Goal: Task Accomplishment & Management: Use online tool/utility

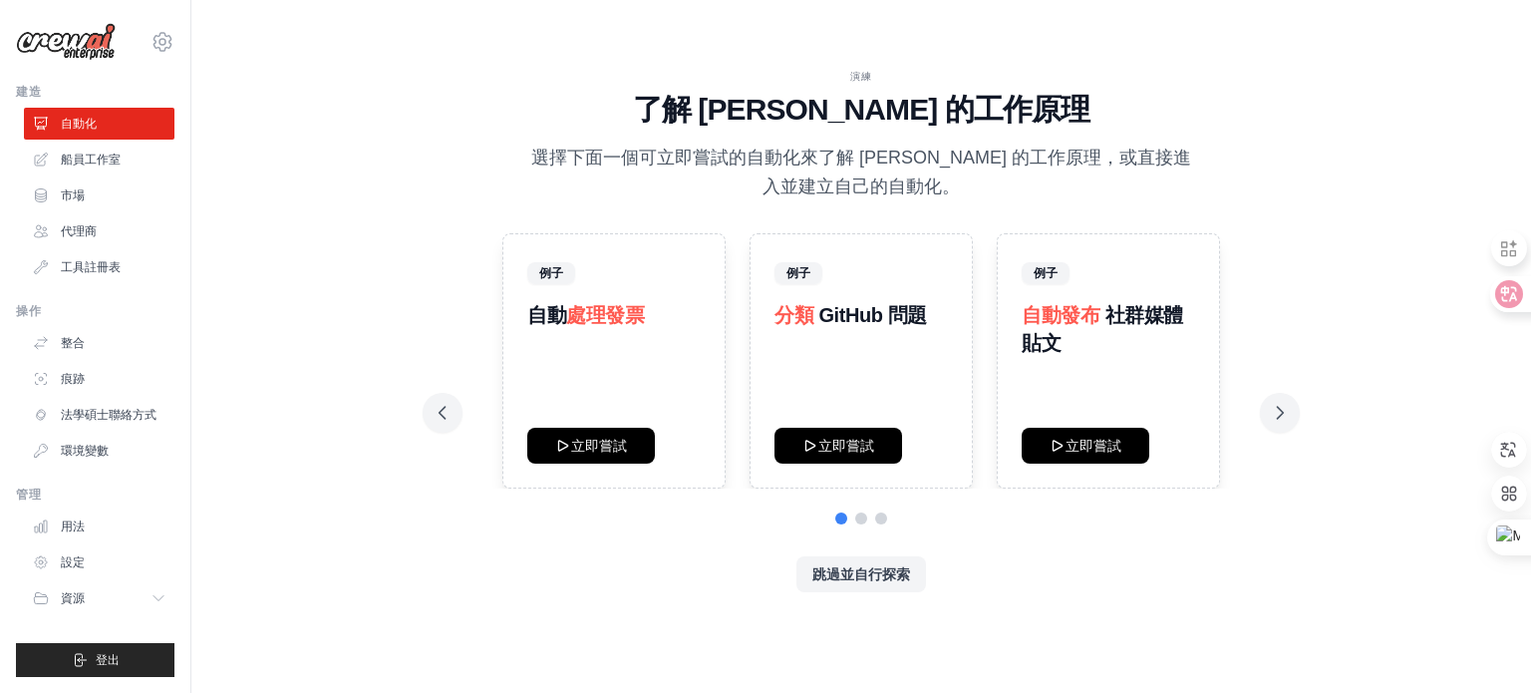
click at [923, 168] on p "選擇下面一個可立即嘗試的自動化來了解 [PERSON_NAME] 的工作原理，或直接進入並建立自己的自動化。" at bounding box center [861, 173] width 670 height 59
click at [112, 160] on font "船員工作室" at bounding box center [93, 160] width 60 height 14
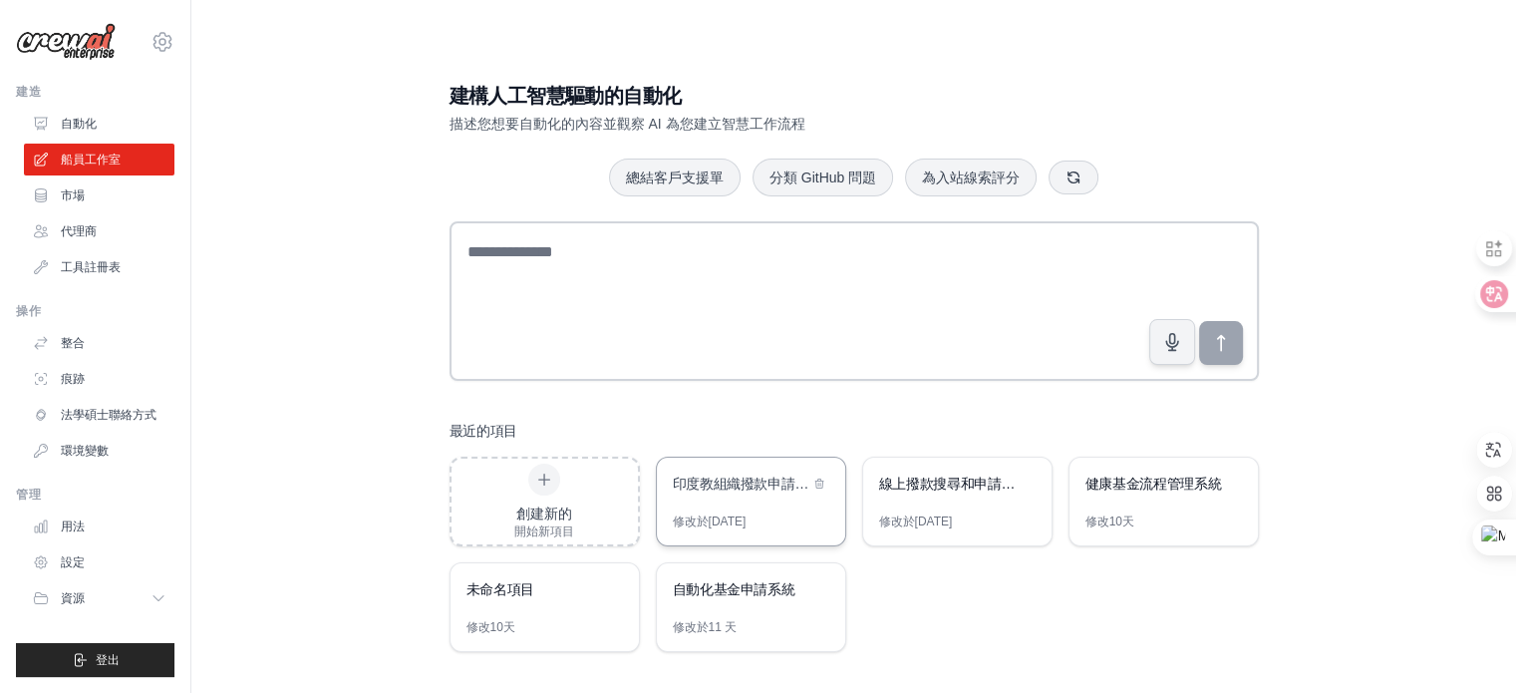
click at [750, 501] on div "印度教組織撥款申請自動化" at bounding box center [751, 486] width 188 height 56
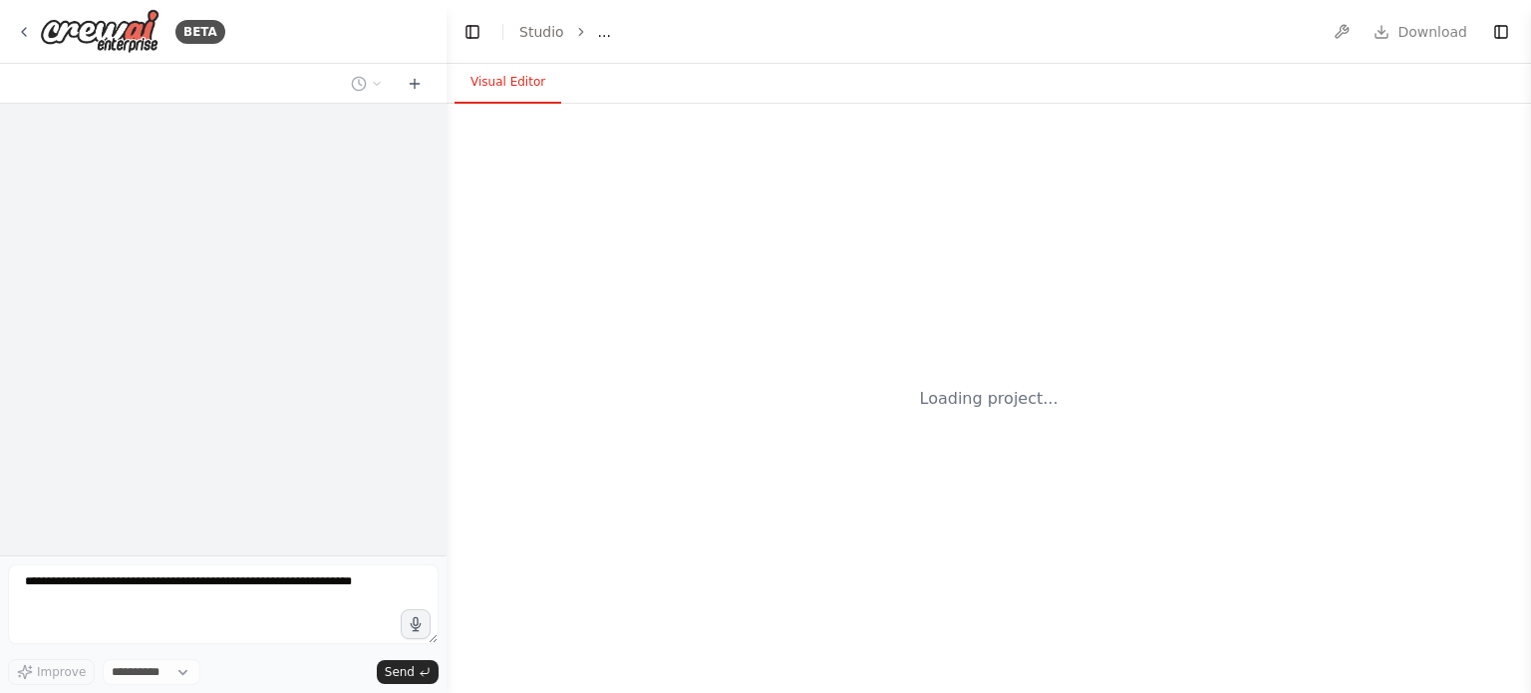
select select "****"
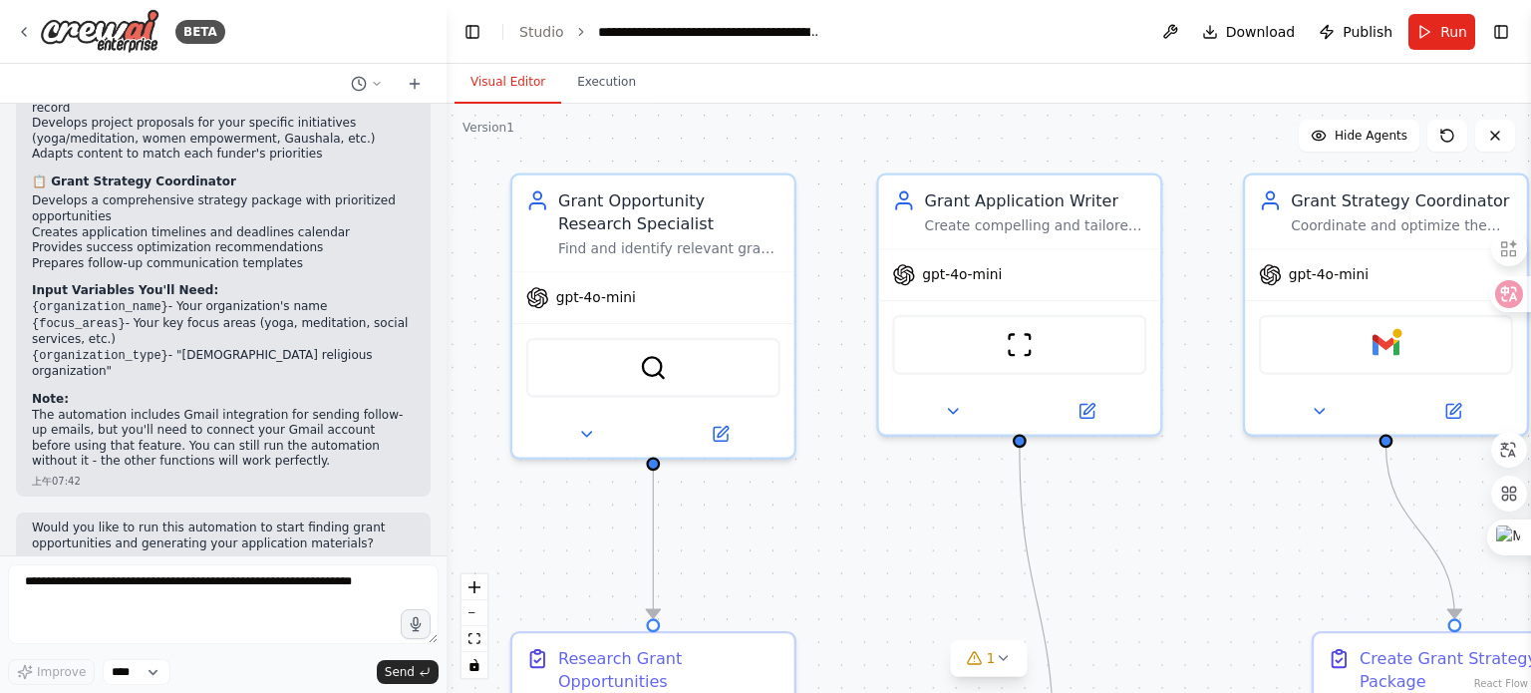
scroll to position [1894, 0]
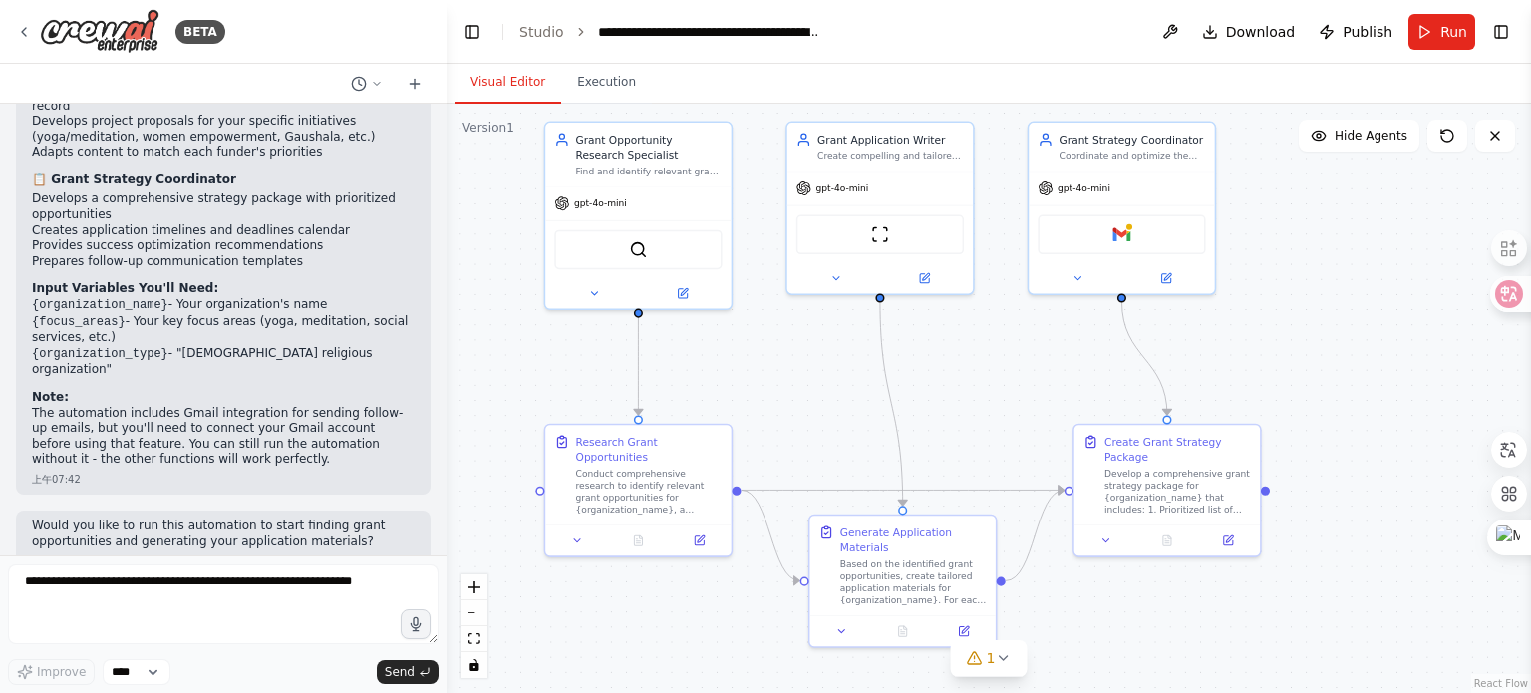
drag, startPoint x: 802, startPoint y: 469, endPoint x: 777, endPoint y: 357, distance: 114.4
click at [777, 357] on div ".deletable-edge-delete-btn { width: 20px; height: 20px; border: 0px solid #ffff…" at bounding box center [989, 398] width 1085 height 589
click at [1452, 33] on span "Run" at bounding box center [1454, 32] width 27 height 20
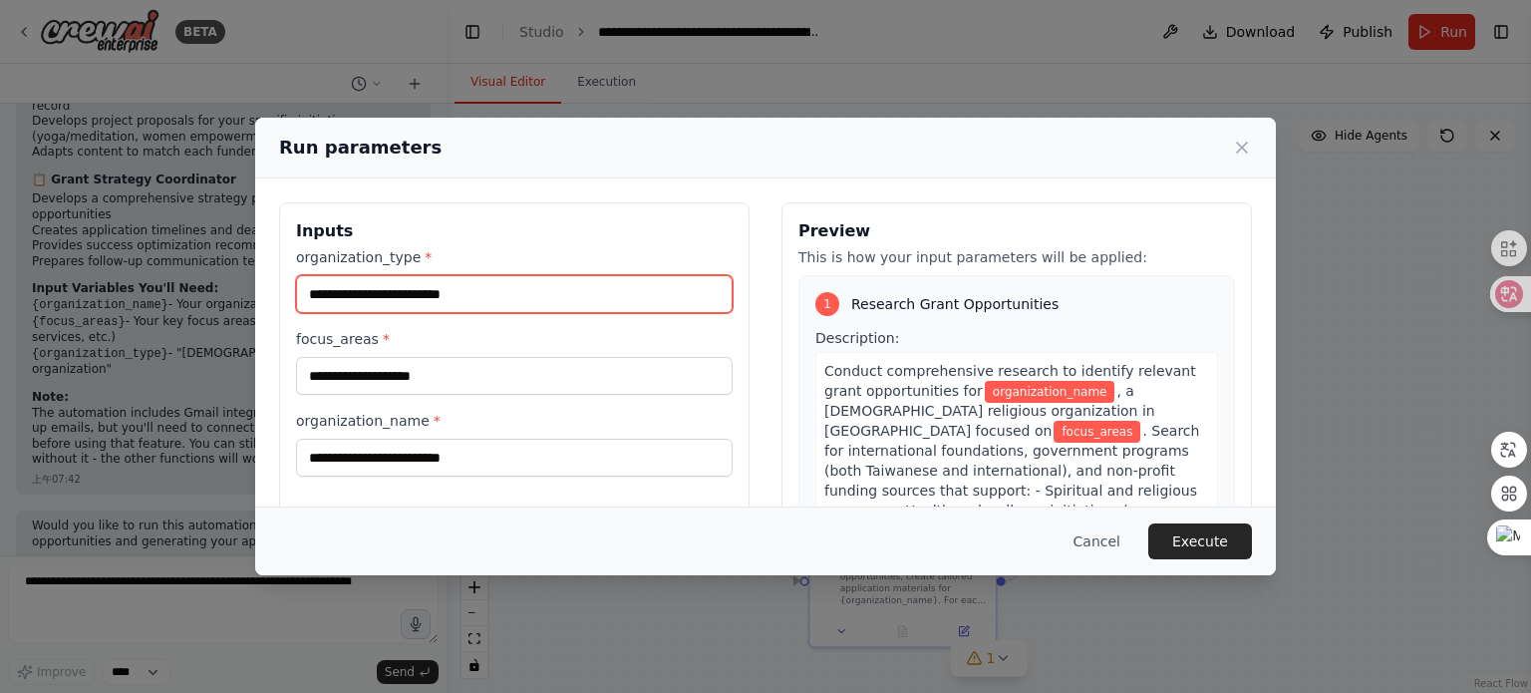
click at [479, 306] on input "organization_type *" at bounding box center [514, 294] width 437 height 38
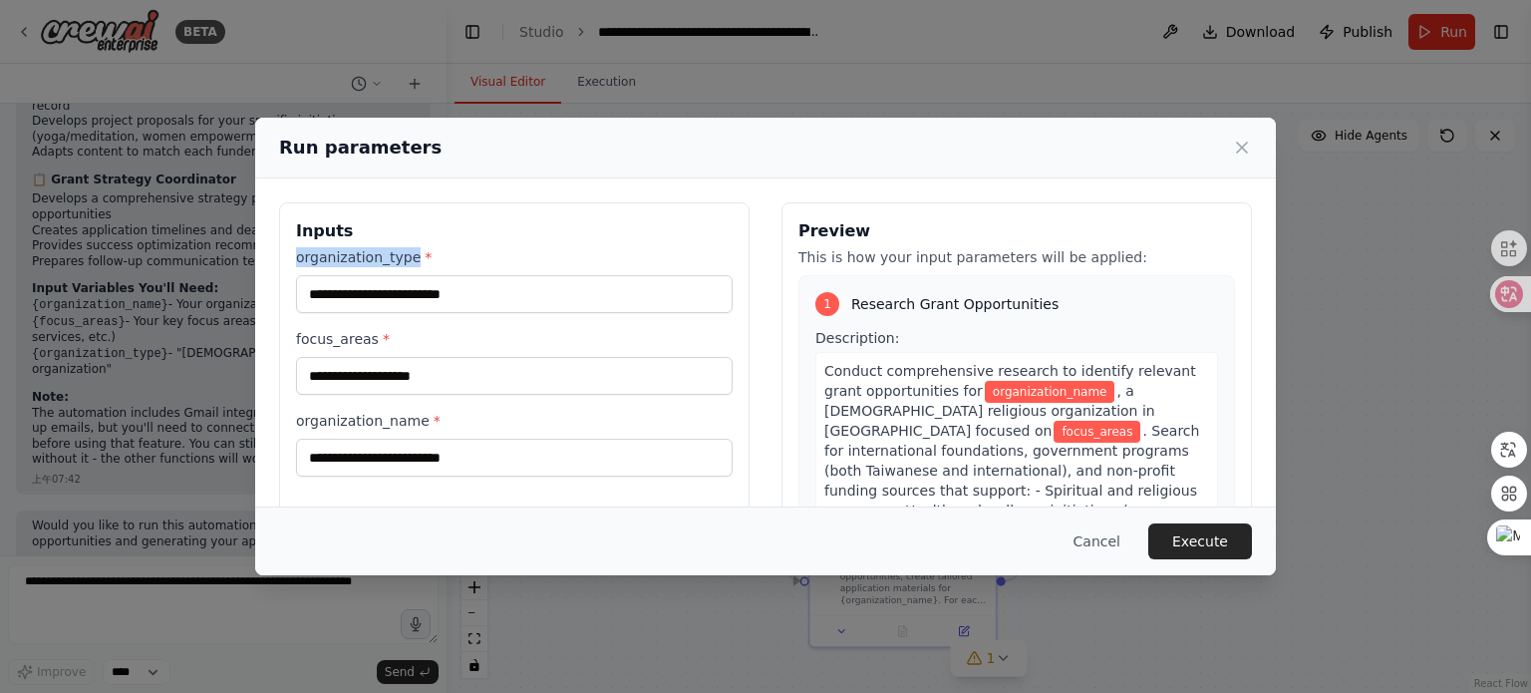
drag, startPoint x: 297, startPoint y: 251, endPoint x: 413, endPoint y: 262, distance: 116.2
click at [413, 262] on label "organization_type *" at bounding box center [514, 257] width 437 height 20
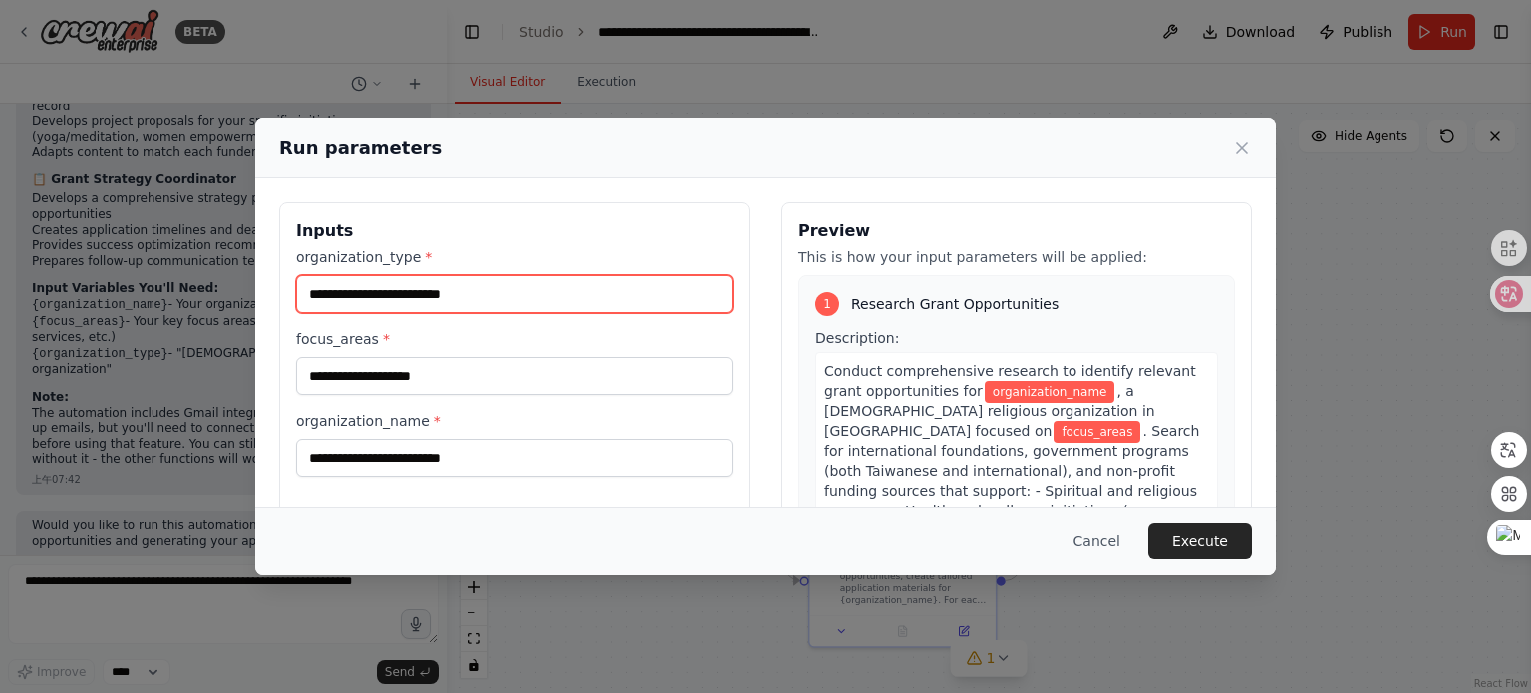
click at [608, 290] on input "organization_type *" at bounding box center [514, 294] width 437 height 38
type input "********"
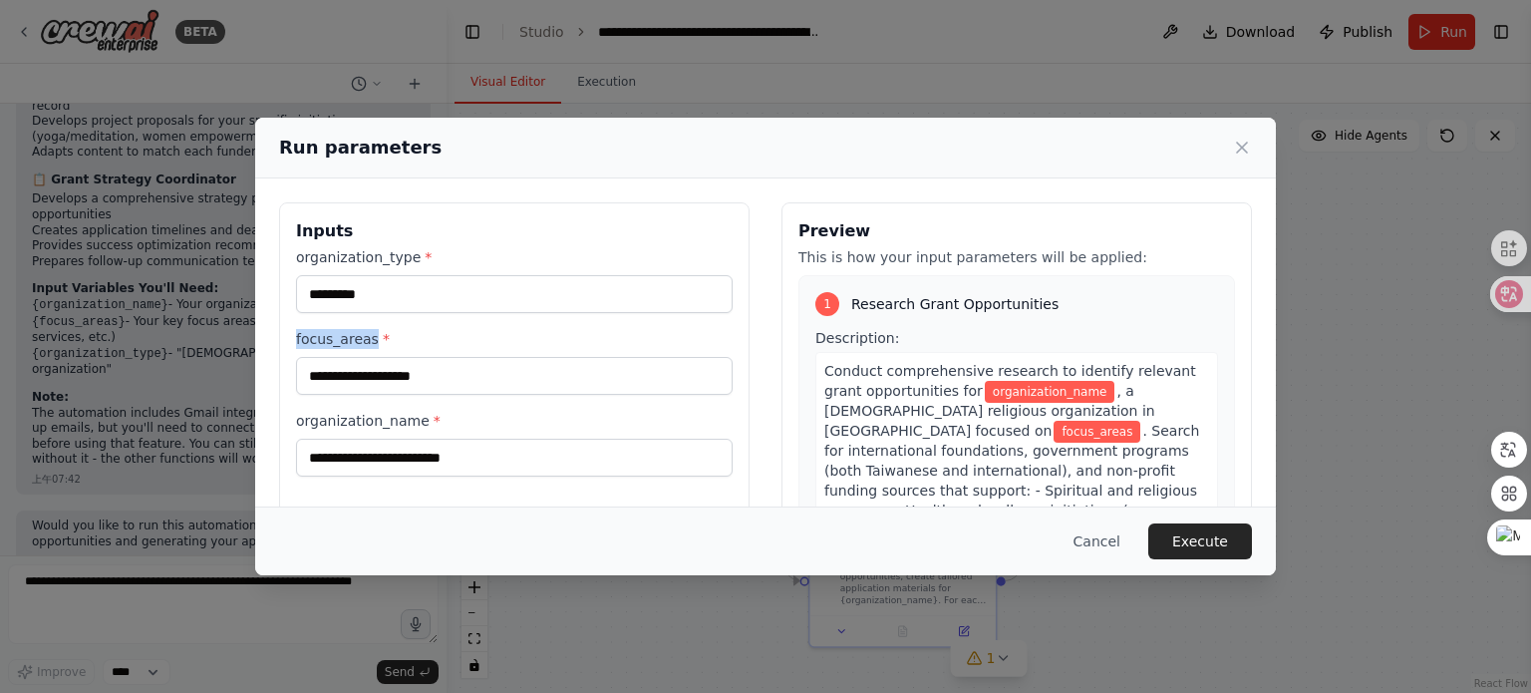
drag, startPoint x: 293, startPoint y: 337, endPoint x: 371, endPoint y: 344, distance: 78.1
click at [371, 344] on div "Inputs organization_type * ******** focus_areas * organization_name *" at bounding box center [514, 438] width 471 height 473
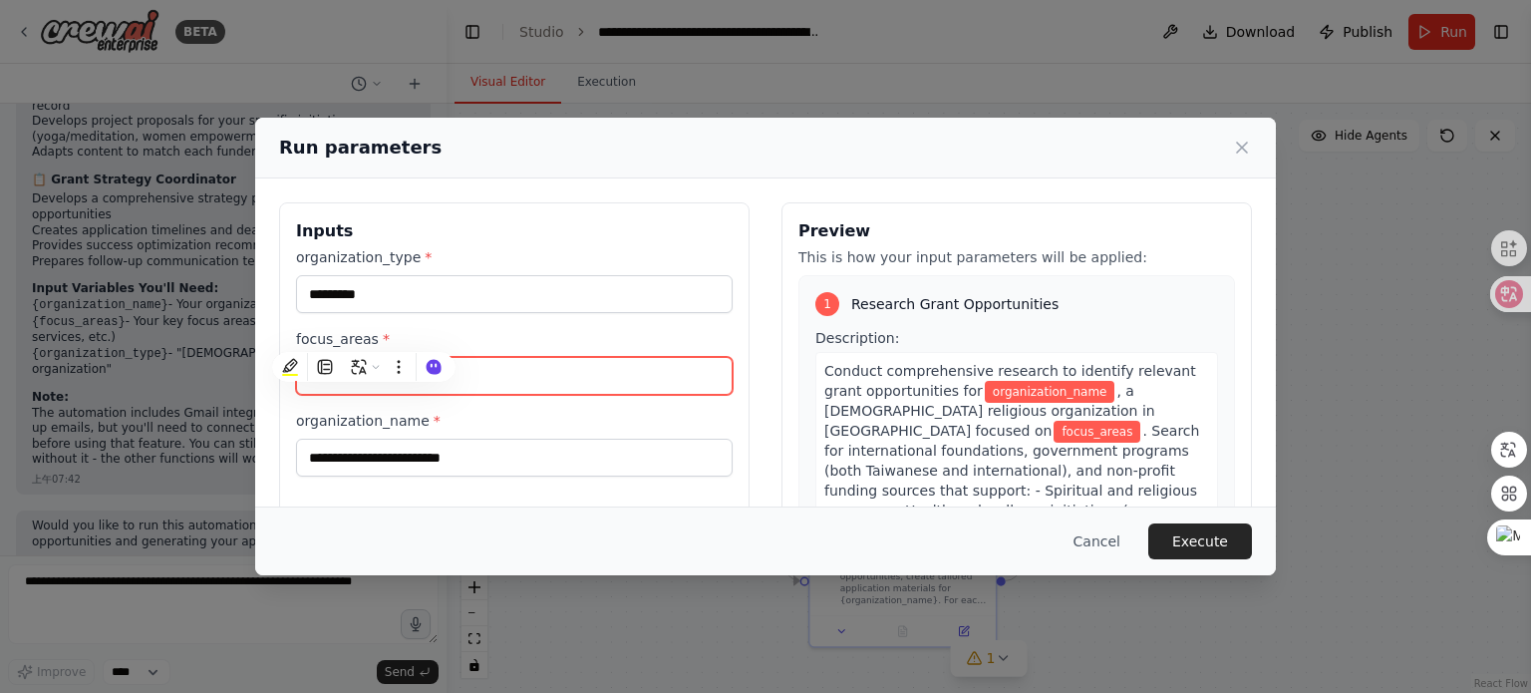
click at [588, 391] on input "focus_areas *" at bounding box center [514, 376] width 437 height 38
type input "**********"
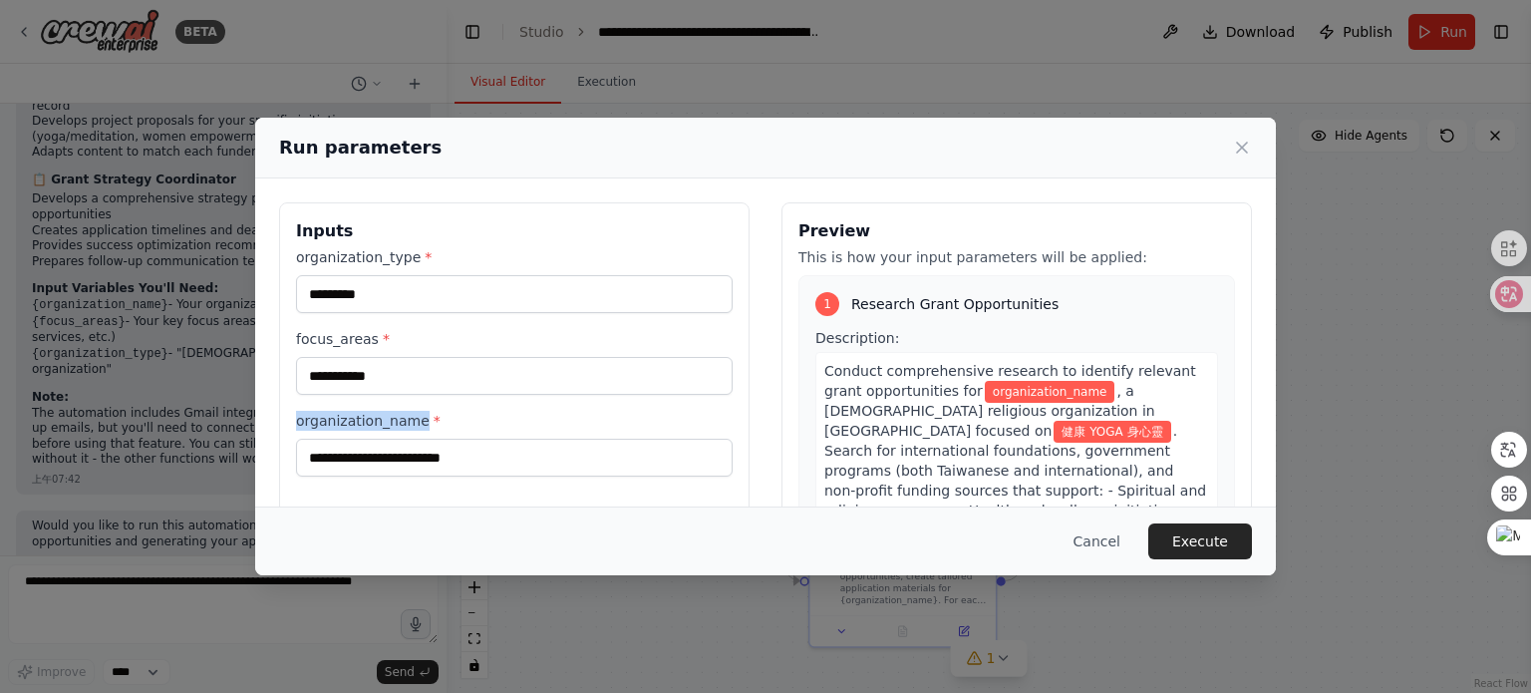
drag, startPoint x: 299, startPoint y: 417, endPoint x: 417, endPoint y: 418, distance: 117.7
click at [427, 422] on label "organization_name *" at bounding box center [514, 421] width 437 height 20
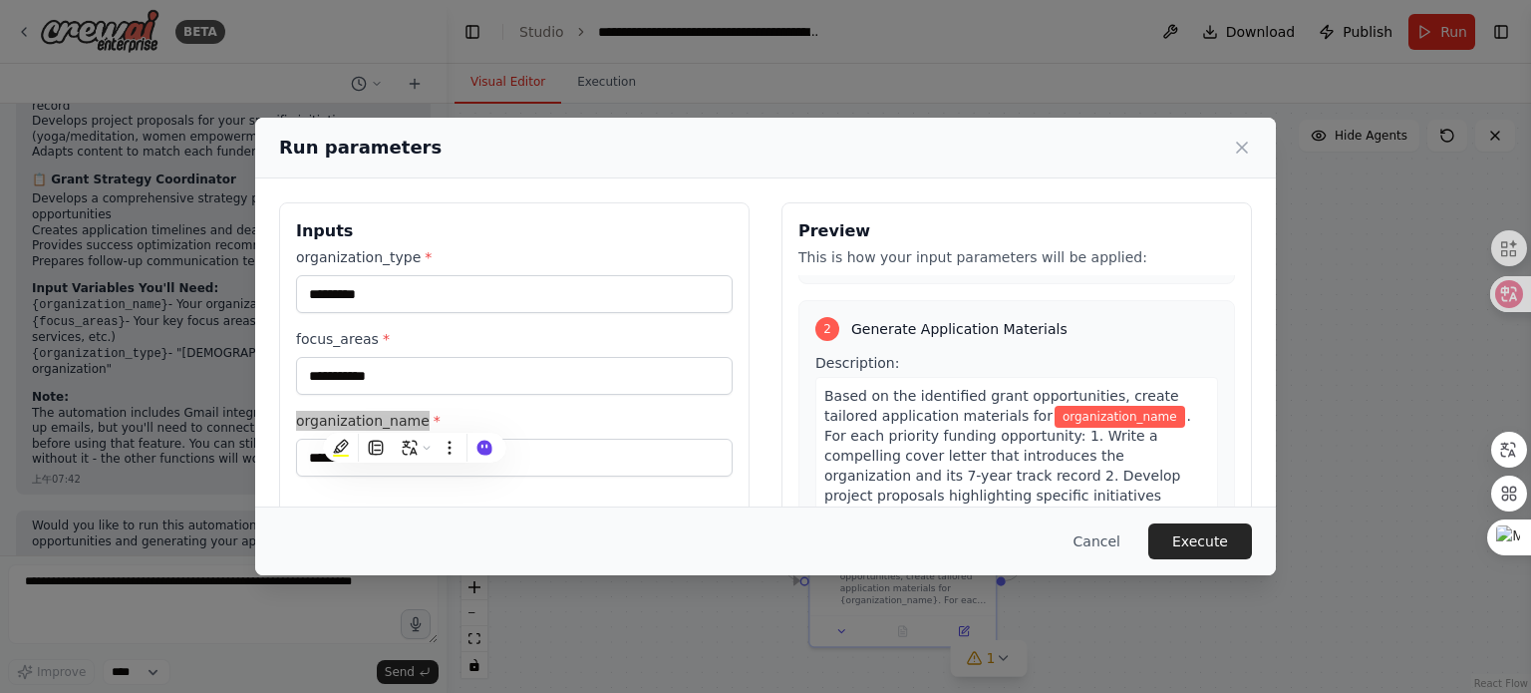
scroll to position [598, 0]
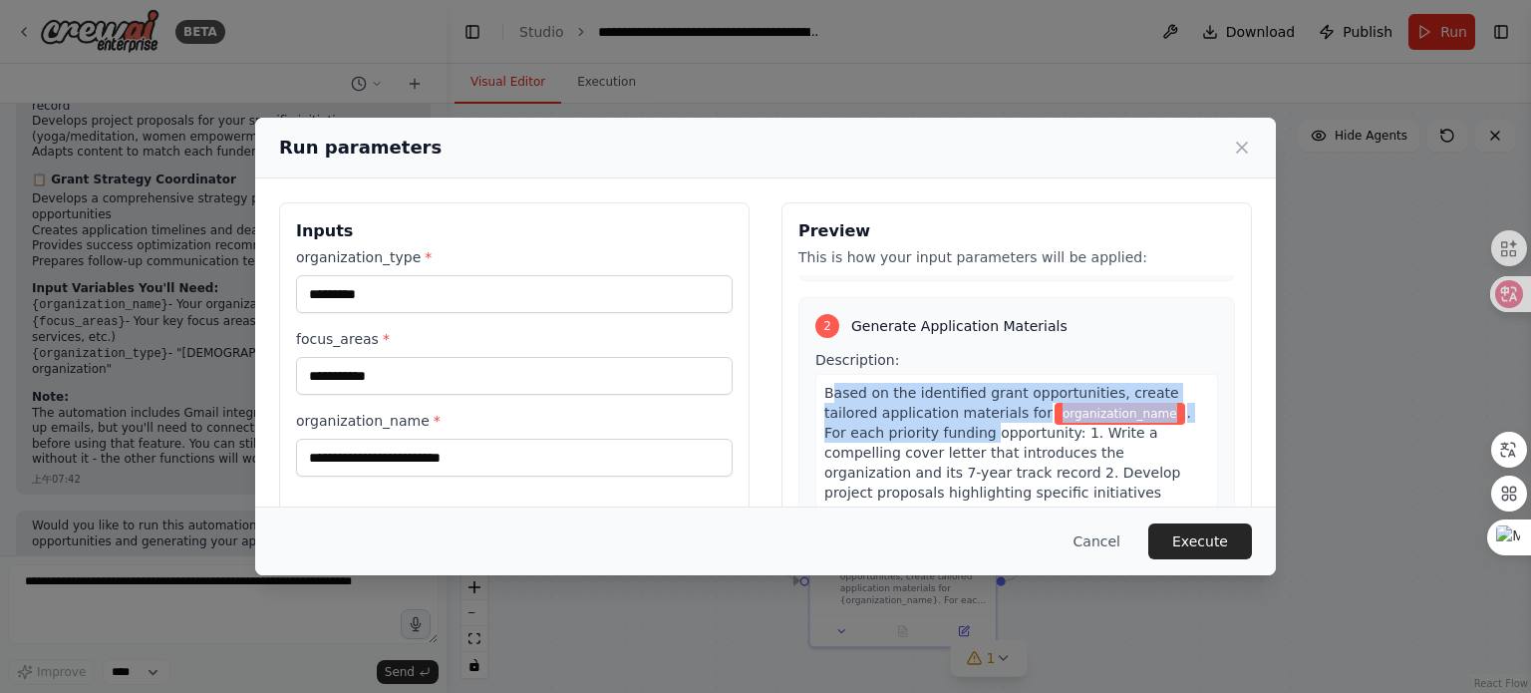
drag, startPoint x: 822, startPoint y: 375, endPoint x: 982, endPoint y: 417, distance: 165.9
click at [982, 417] on div "Based on the identified grant opportunities, create tailored application materi…" at bounding box center [1017, 532] width 403 height 317
click at [877, 385] on span "Based on the identified grant opportunities, create tailored application materi…" at bounding box center [1002, 403] width 355 height 36
drag, startPoint x: 812, startPoint y: 371, endPoint x: 1064, endPoint y: 402, distance: 254.1
click at [1064, 402] on div "Based on the identified grant opportunities, create tailored application materi…" at bounding box center [1017, 532] width 403 height 317
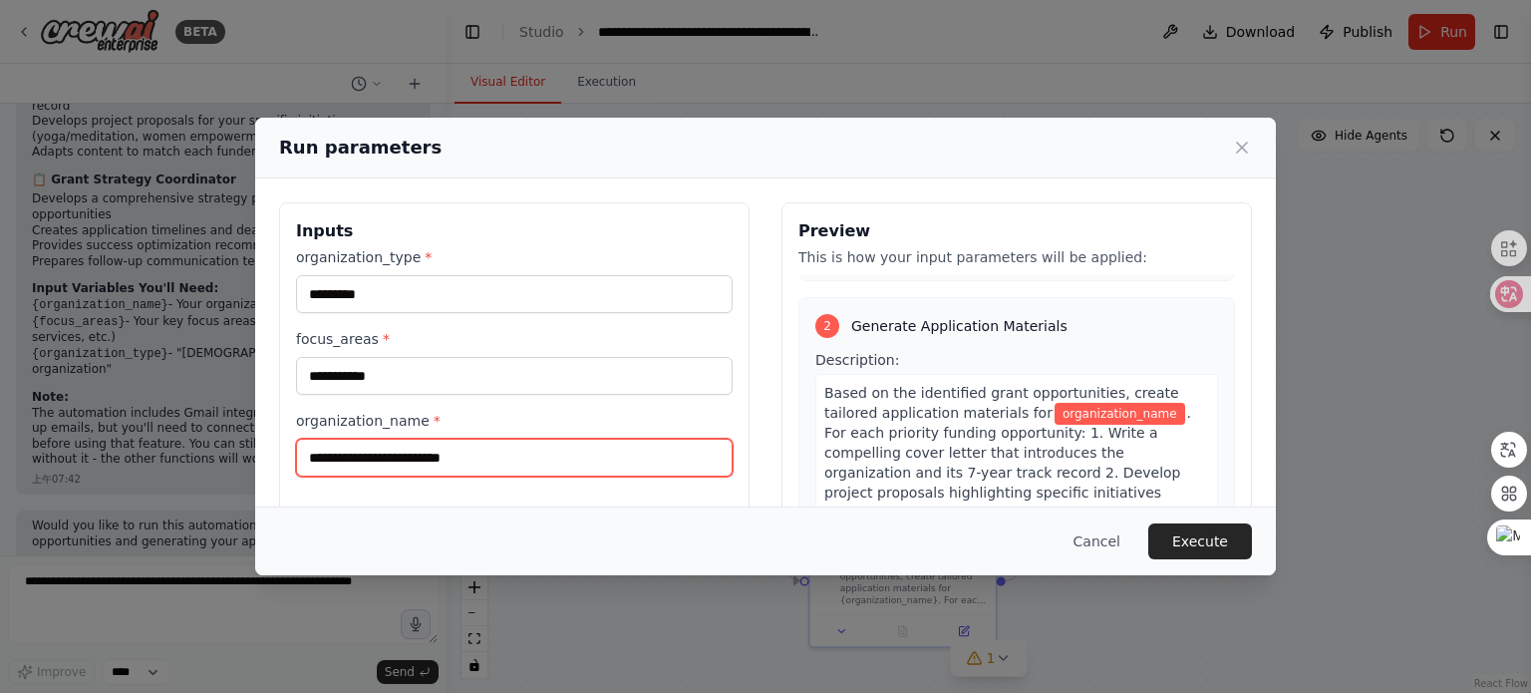
click at [545, 450] on input "organization_name *" at bounding box center [514, 458] width 437 height 38
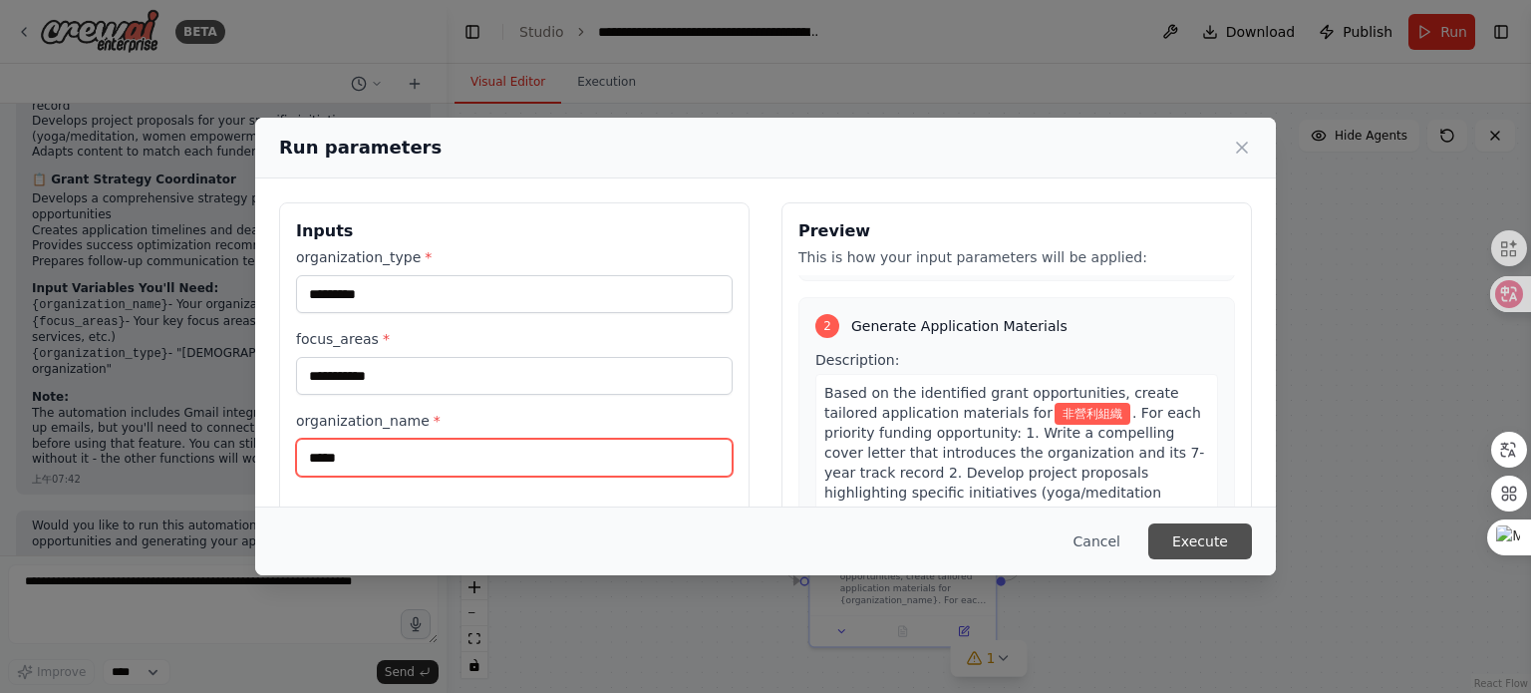
type input "*****"
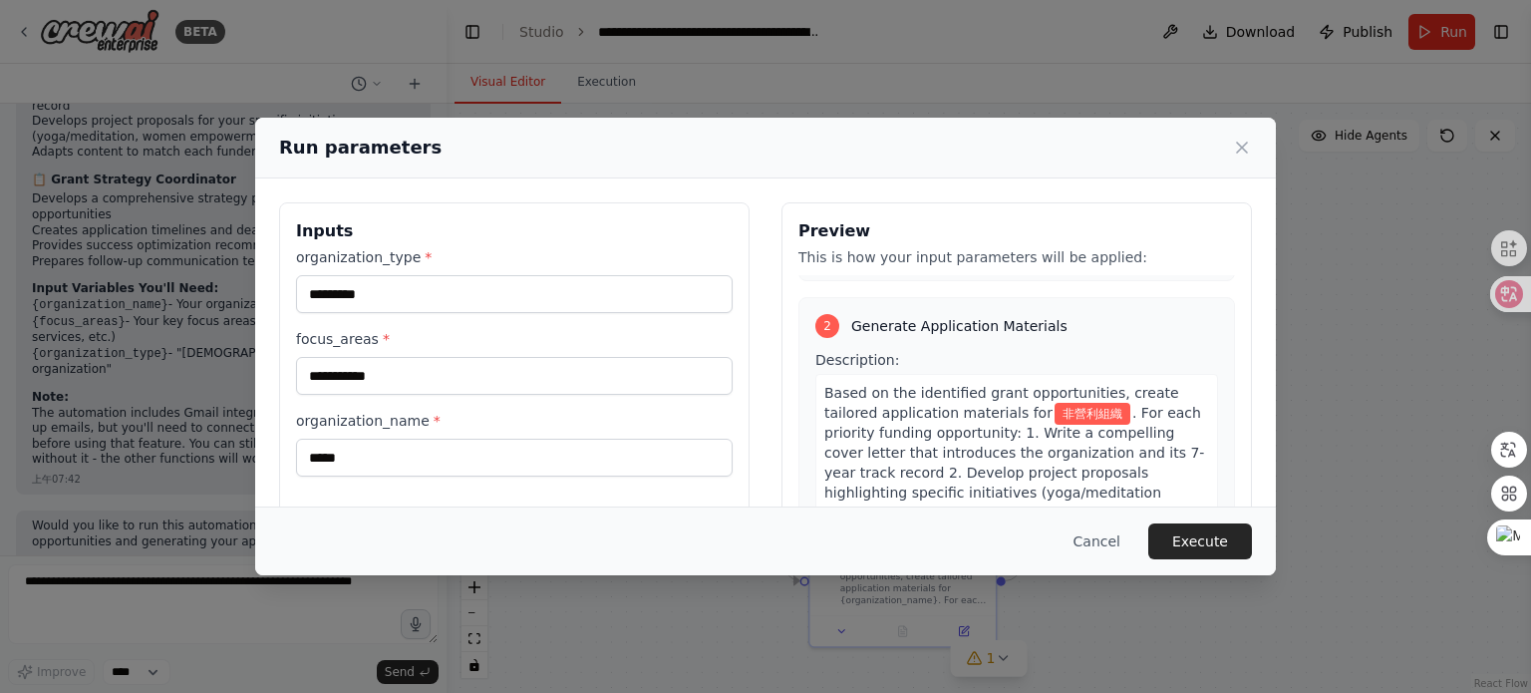
click at [1223, 559] on div "Cancel Execute" at bounding box center [765, 540] width 1021 height 69
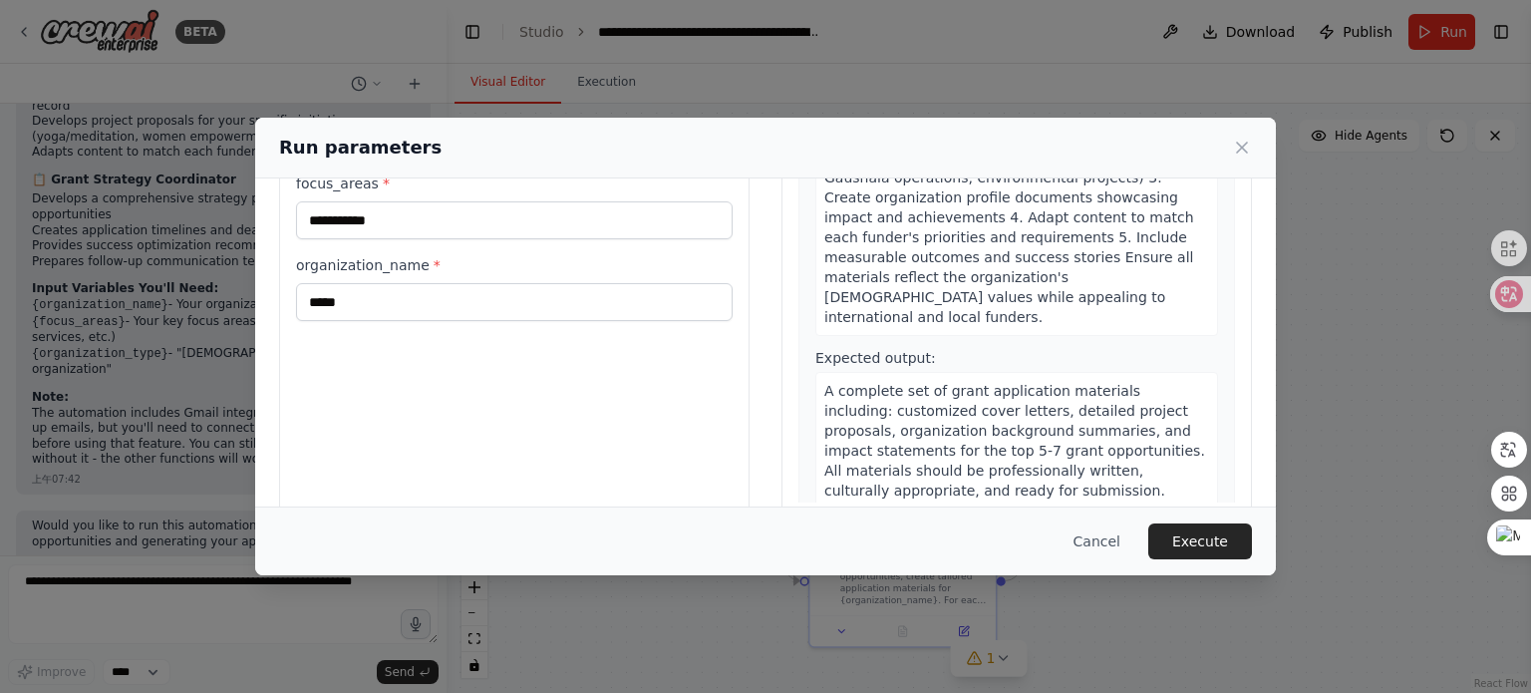
scroll to position [191, 0]
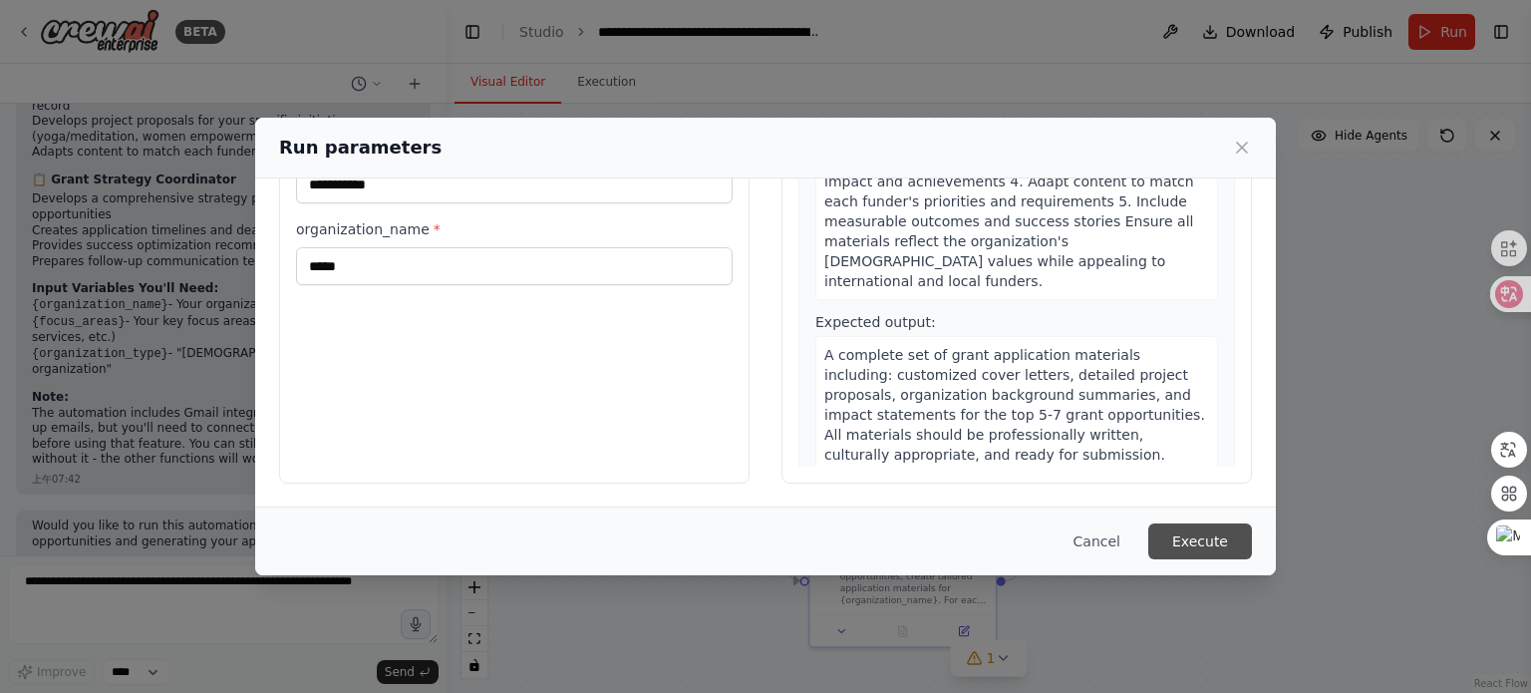
click at [1211, 530] on button "Execute" at bounding box center [1201, 541] width 104 height 36
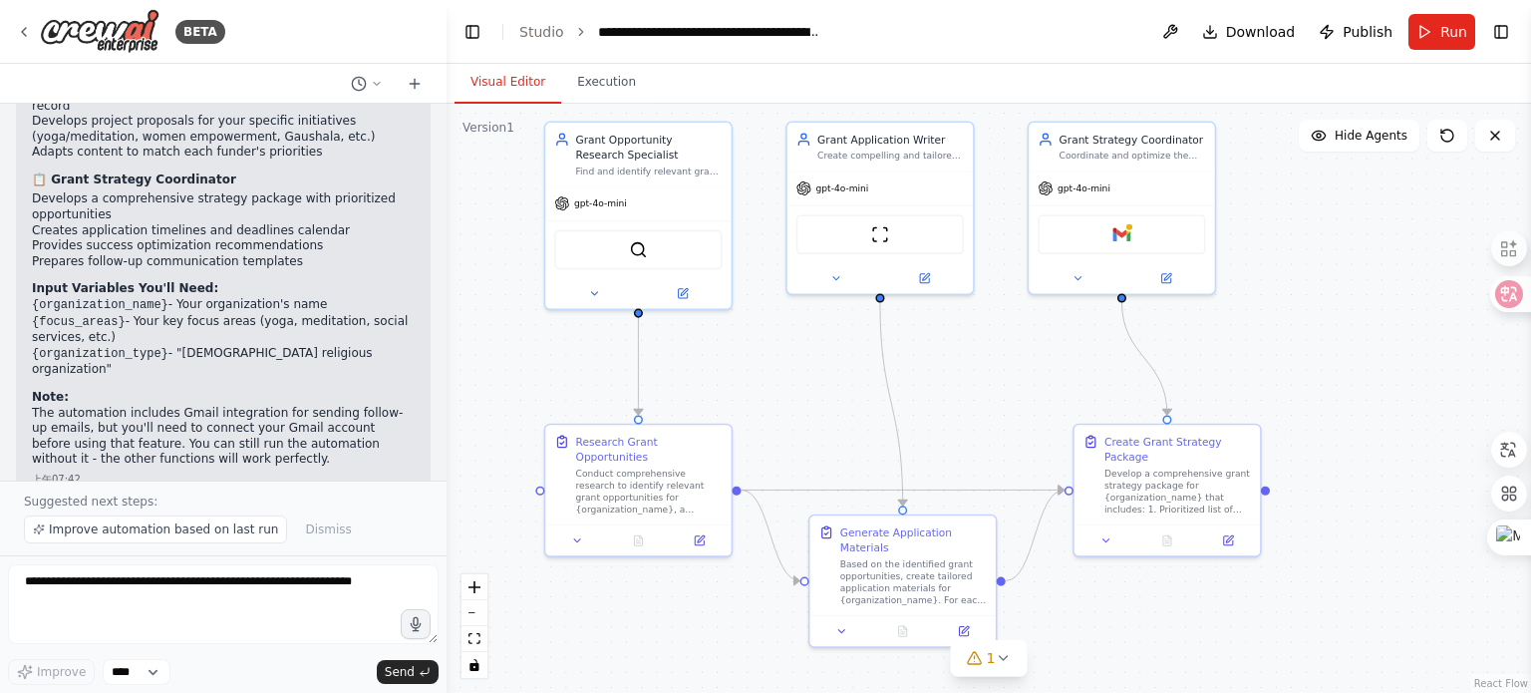
scroll to position [1968, 0]
